Goal: Information Seeking & Learning: Compare options

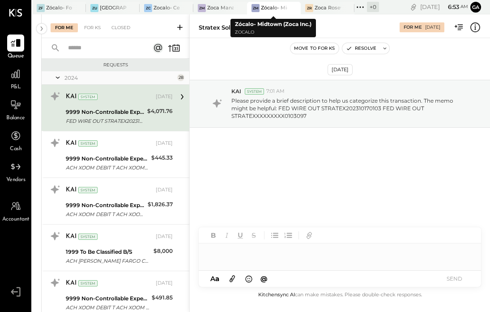
click at [268, 9] on div "Zócalo- Midtown (Zoca Inc.)" at bounding box center [274, 7] width 26 height 7
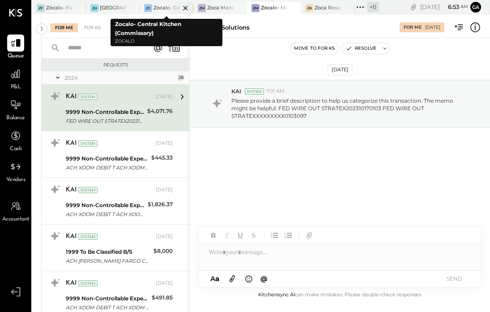
click at [172, 7] on div at bounding box center [177, 8] width 31 height 12
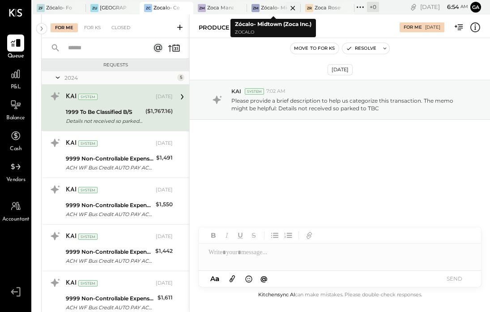
click at [273, 9] on div at bounding box center [285, 8] width 31 height 12
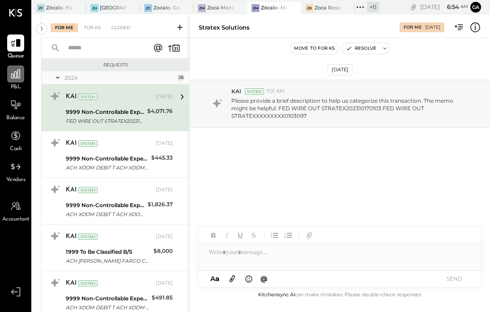
click at [18, 77] on icon at bounding box center [15, 73] width 9 height 9
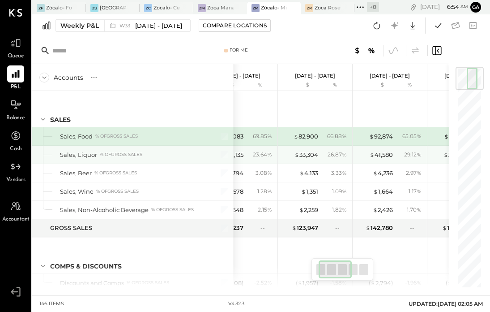
scroll to position [0, 30]
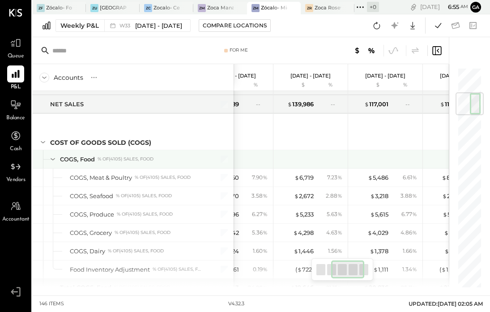
click at [52, 159] on icon at bounding box center [53, 159] width 10 height 10
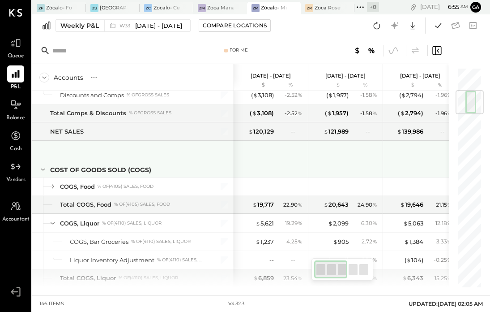
click at [42, 169] on icon at bounding box center [43, 169] width 4 height 2
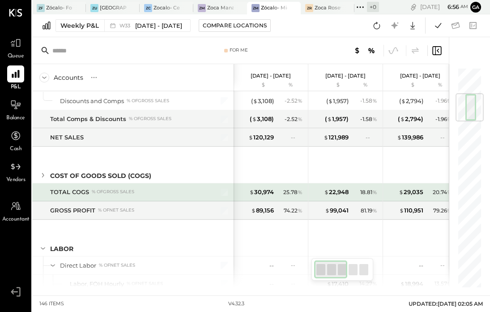
click at [58, 193] on div "TOTAL COGS" at bounding box center [69, 192] width 39 height 9
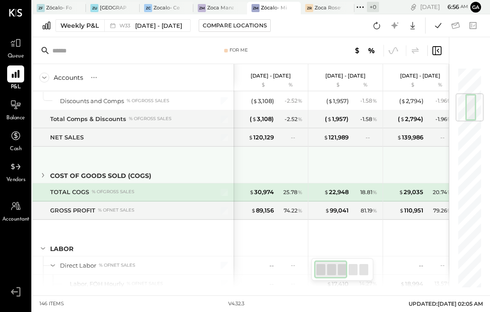
click at [44, 176] on icon at bounding box center [43, 175] width 10 height 10
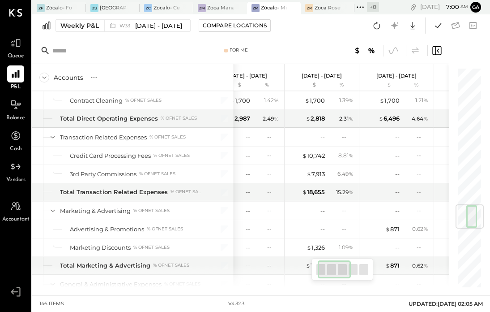
scroll to position [1112, 0]
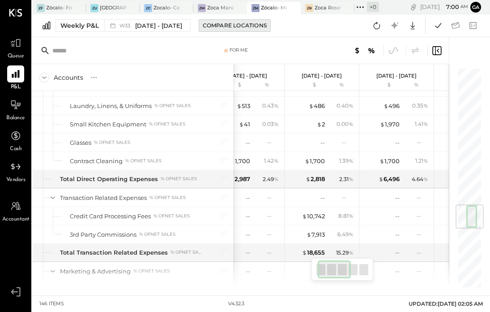
click at [234, 23] on div "Compare Locations" at bounding box center [235, 25] width 64 height 8
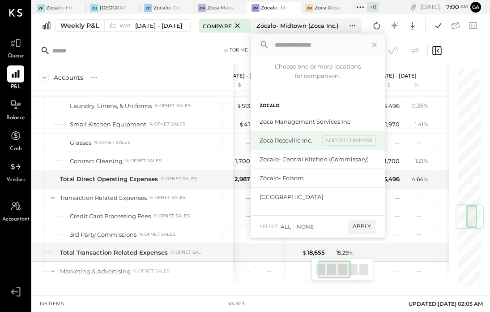
click at [293, 143] on div "Zoca Roseville Inc." at bounding box center [290, 140] width 60 height 9
click at [344, 140] on div "add to compare" at bounding box center [349, 140] width 54 height 11
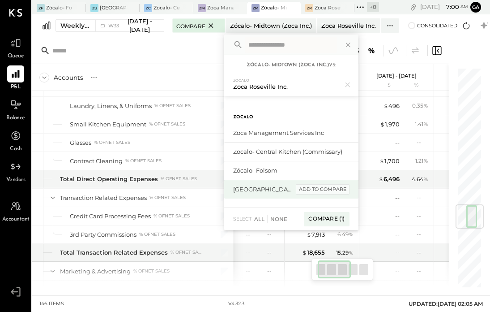
click at [315, 189] on div "add to compare" at bounding box center [323, 189] width 54 height 11
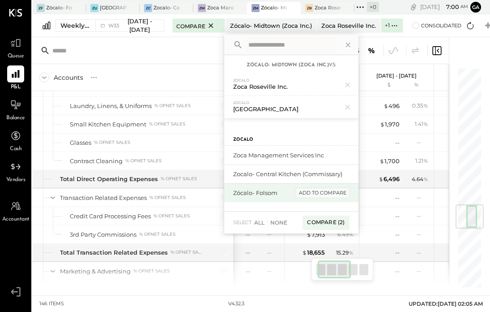
click at [314, 194] on div "add to compare" at bounding box center [323, 193] width 54 height 11
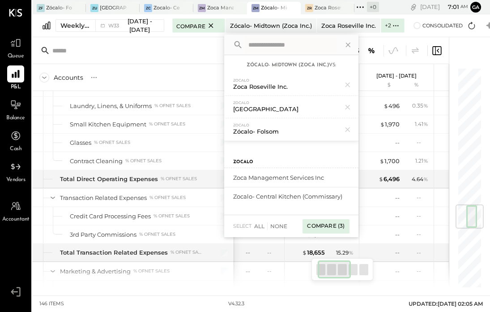
click at [325, 230] on div "Compare (3)" at bounding box center [326, 226] width 47 height 14
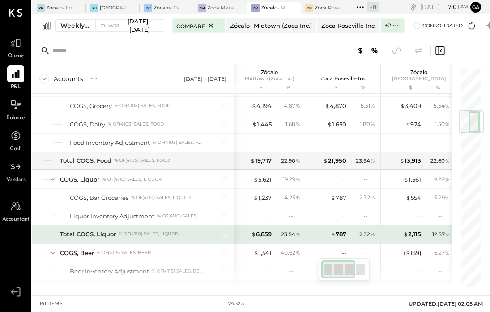
scroll to position [0, 7]
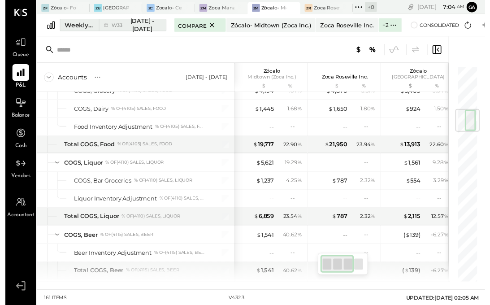
click at [80, 26] on div "Weekly P&L" at bounding box center [75, 25] width 30 height 9
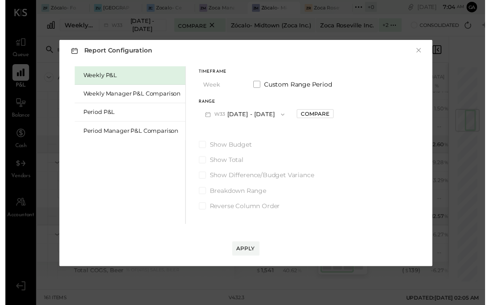
click at [282, 113] on icon "button" at bounding box center [282, 116] width 7 height 7
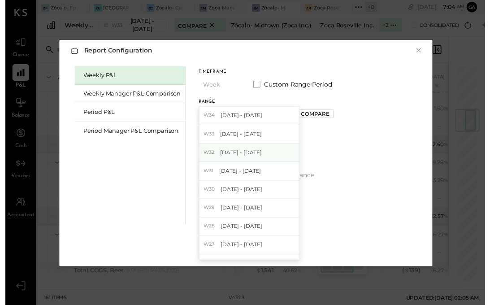
click at [260, 150] on div "W32 [DATE] - [DATE]" at bounding box center [249, 155] width 102 height 19
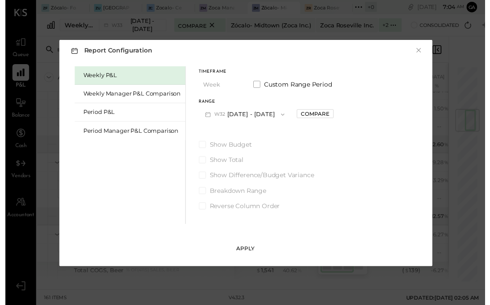
click at [247, 252] on div "Apply" at bounding box center [245, 253] width 19 height 8
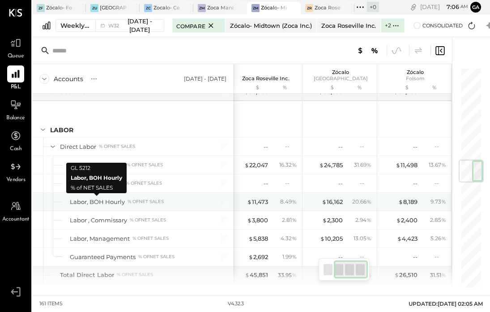
click at [88, 202] on div "Labor, BOH Hourly" at bounding box center [97, 202] width 55 height 9
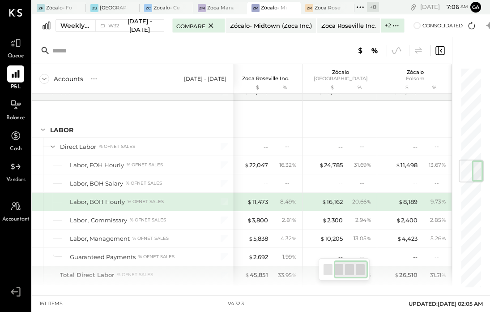
click at [312, 203] on div "$ 16,162" at bounding box center [325, 202] width 36 height 9
